Goal: Transaction & Acquisition: Purchase product/service

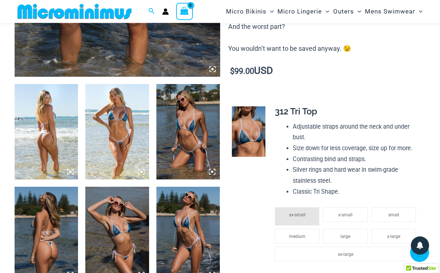
scroll to position [328, 0]
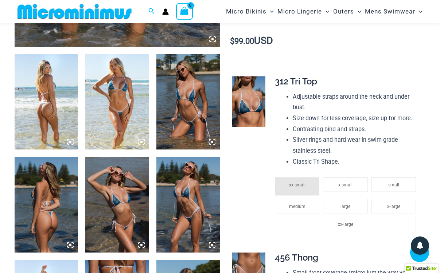
click at [47, 105] on img at bounding box center [46, 102] width 63 height 96
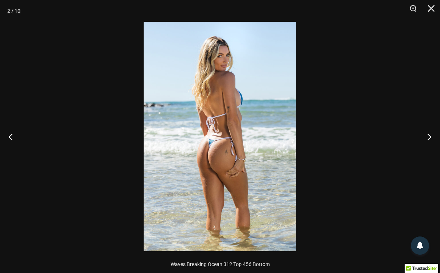
click at [229, 175] on img at bounding box center [220, 136] width 153 height 229
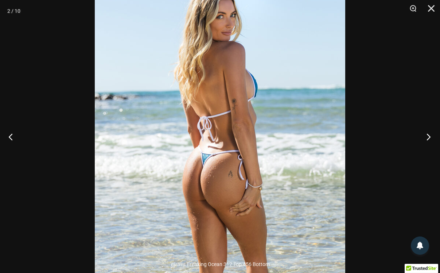
click at [430, 134] on button "Next" at bounding box center [426, 136] width 27 height 36
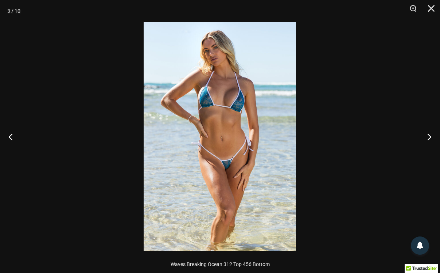
click at [243, 162] on img at bounding box center [220, 136] width 153 height 229
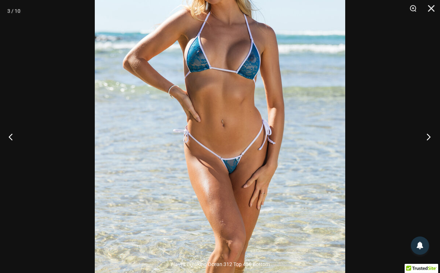
click at [426, 138] on button "Next" at bounding box center [426, 136] width 27 height 36
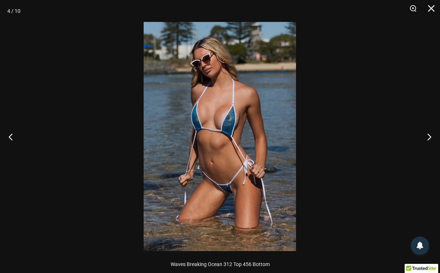
click at [223, 168] on img at bounding box center [220, 136] width 153 height 229
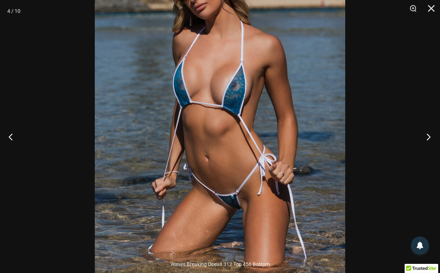
click at [428, 139] on button "Next" at bounding box center [426, 136] width 27 height 36
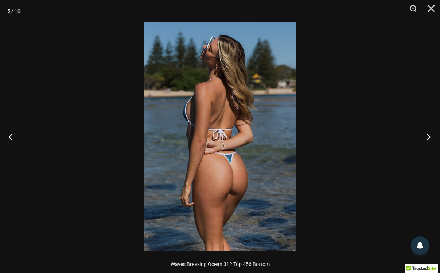
click at [428, 139] on button "Next" at bounding box center [426, 136] width 27 height 36
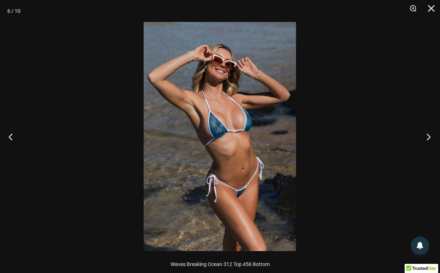
click at [428, 139] on button "Next" at bounding box center [426, 136] width 27 height 36
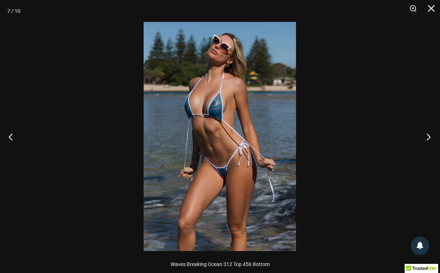
click at [428, 139] on button "Next" at bounding box center [426, 136] width 27 height 36
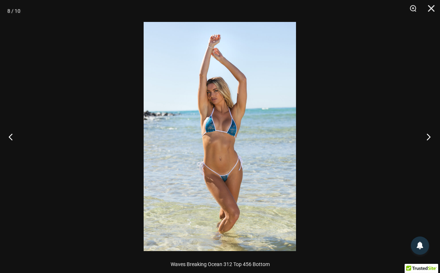
click at [428, 139] on button "Next" at bounding box center [426, 136] width 27 height 36
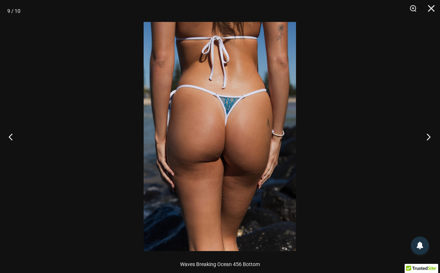
click at [428, 139] on button "Next" at bounding box center [426, 136] width 27 height 36
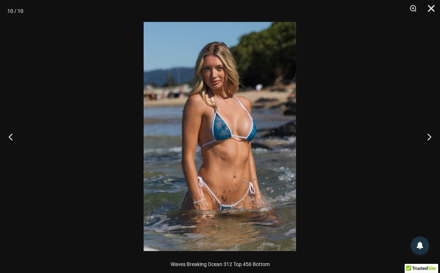
click at [429, 9] on button "Close" at bounding box center [429, 11] width 18 height 22
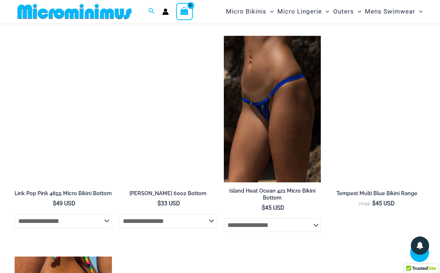
scroll to position [1371, 0]
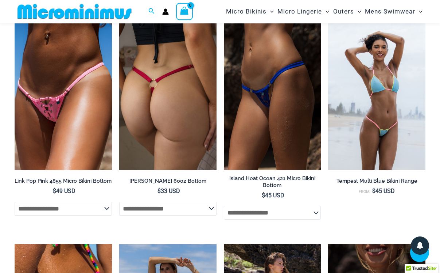
click at [170, 115] on img at bounding box center [167, 96] width 97 height 146
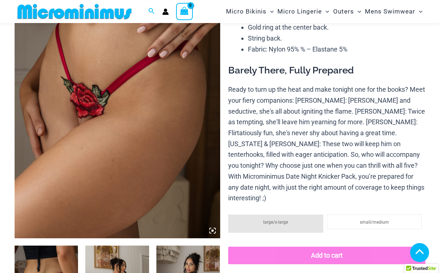
scroll to position [329, 0]
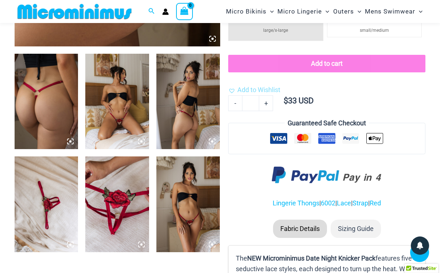
click at [59, 99] on img at bounding box center [46, 102] width 63 height 96
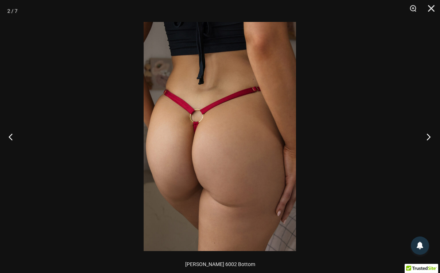
click at [428, 135] on button "Next" at bounding box center [426, 136] width 27 height 36
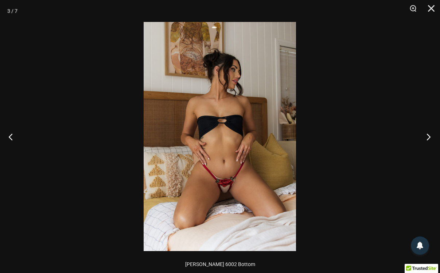
click at [428, 135] on button "Next" at bounding box center [426, 136] width 27 height 36
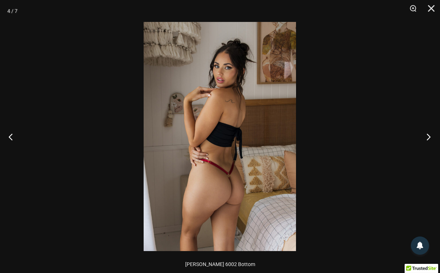
click at [428, 135] on button "Next" at bounding box center [426, 136] width 27 height 36
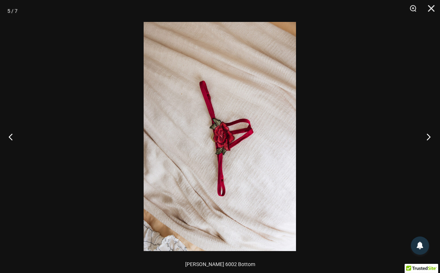
click at [428, 135] on button "Next" at bounding box center [426, 136] width 27 height 36
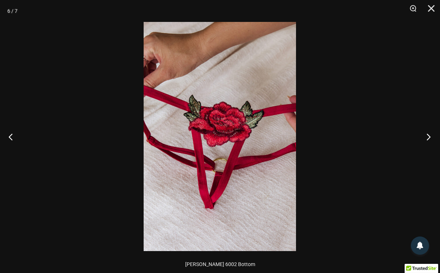
click at [428, 135] on button "Next" at bounding box center [426, 136] width 27 height 36
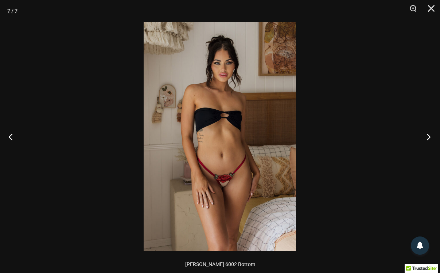
click at [428, 135] on button "Next" at bounding box center [426, 136] width 27 height 36
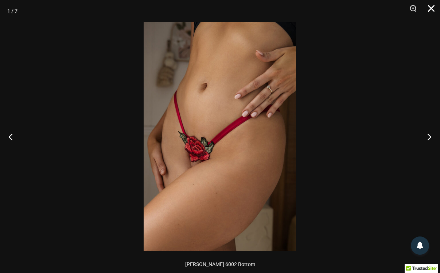
click at [435, 10] on button "Close" at bounding box center [429, 11] width 18 height 22
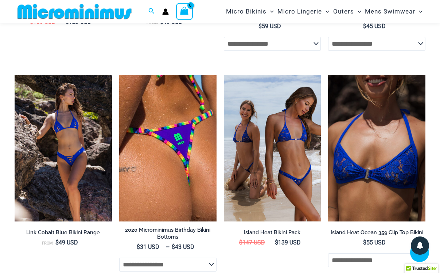
scroll to position [1845, 0]
